Goal: Information Seeking & Learning: Learn about a topic

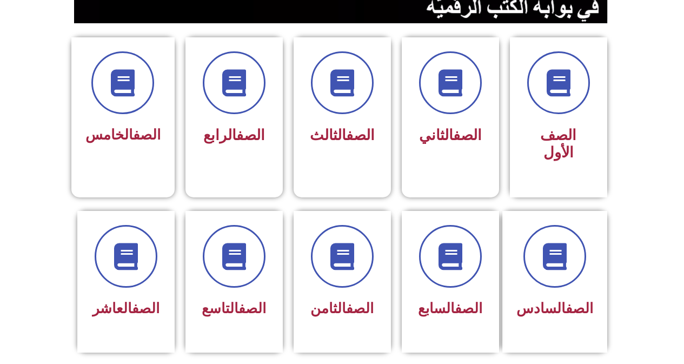
scroll to position [240, 0]
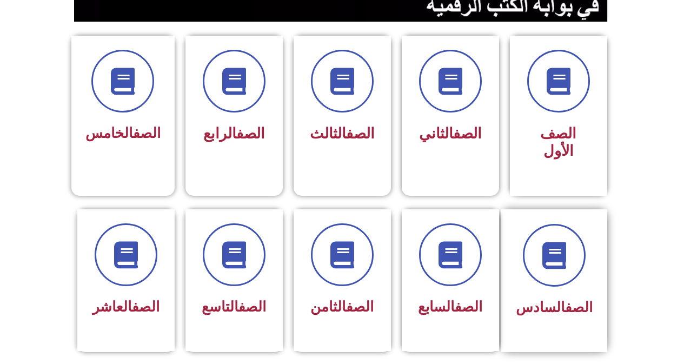
click at [559, 271] on div "الصف السادس" at bounding box center [554, 272] width 77 height 97
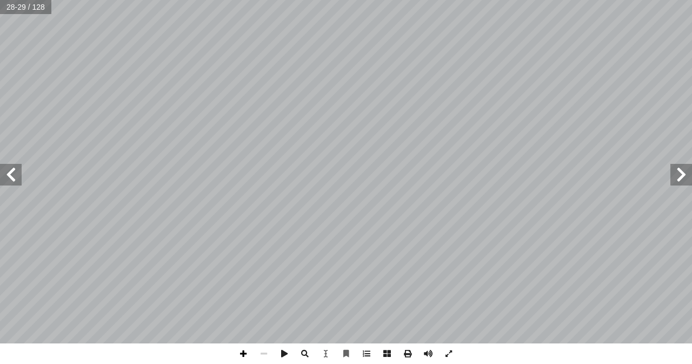
click at [237, 354] on span at bounding box center [243, 353] width 21 height 21
click at [405, 355] on span at bounding box center [407, 353] width 21 height 21
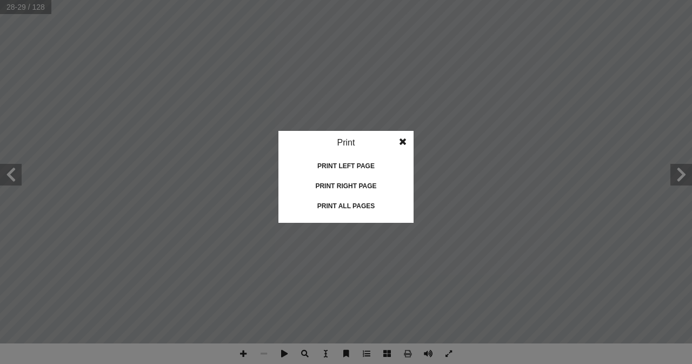
click at [407, 145] on span at bounding box center [402, 142] width 19 height 22
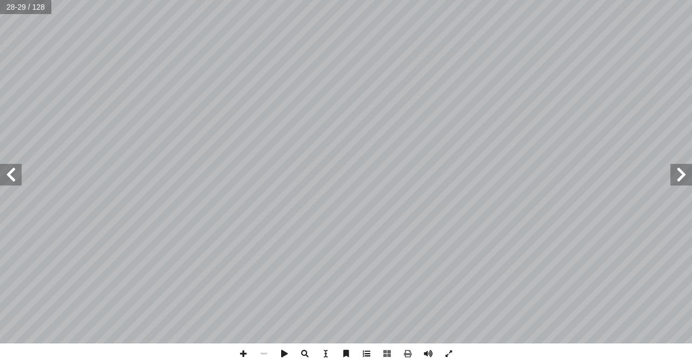
click at [367, 356] on span at bounding box center [366, 353] width 21 height 21
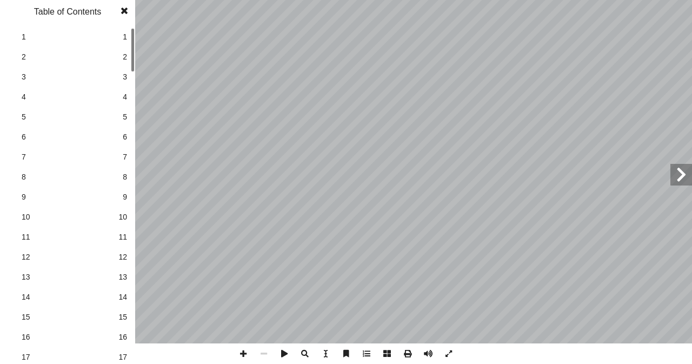
click at [367, 356] on span at bounding box center [366, 353] width 21 height 21
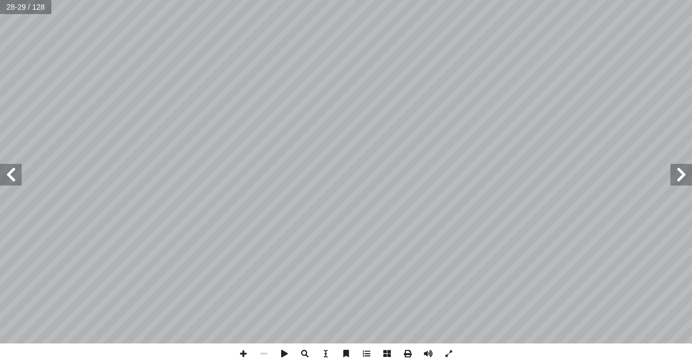
click at [367, 355] on span at bounding box center [366, 353] width 21 height 21
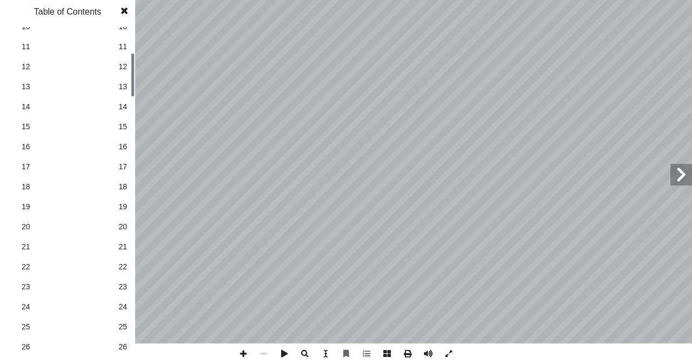
click at [125, 326] on span "25" at bounding box center [122, 326] width 9 height 11
click at [126, 327] on span "25" at bounding box center [122, 326] width 9 height 11
click at [129, 12] on span at bounding box center [124, 11] width 19 height 22
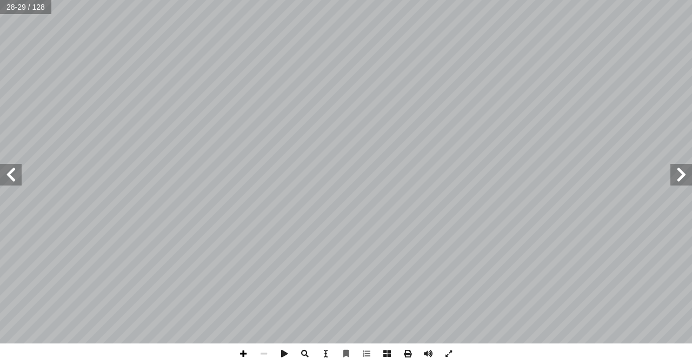
click at [244, 354] on span at bounding box center [243, 353] width 21 height 21
